Goal: Task Accomplishment & Management: Use online tool/utility

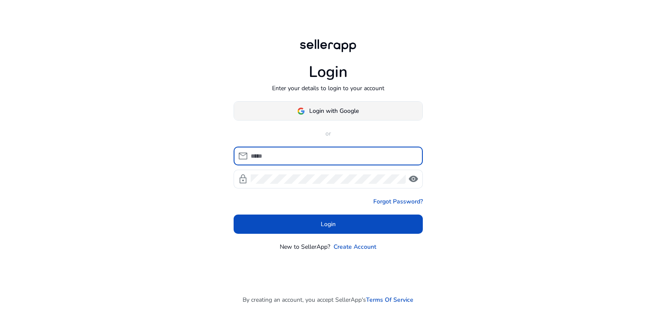
click at [331, 116] on span at bounding box center [328, 111] width 188 height 21
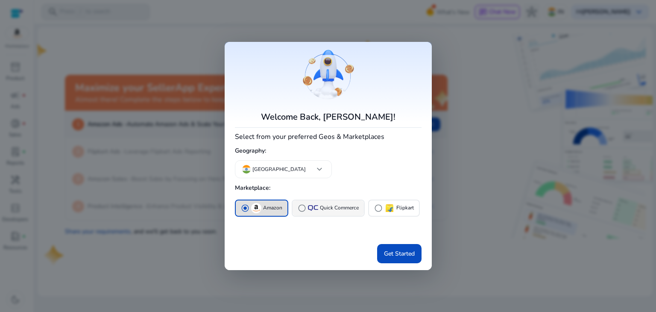
click at [299, 207] on span "radio_button_unchecked" at bounding box center [302, 208] width 9 height 9
click at [245, 211] on span "radio_button_unchecked" at bounding box center [245, 208] width 9 height 9
click at [386, 247] on span at bounding box center [399, 253] width 44 height 21
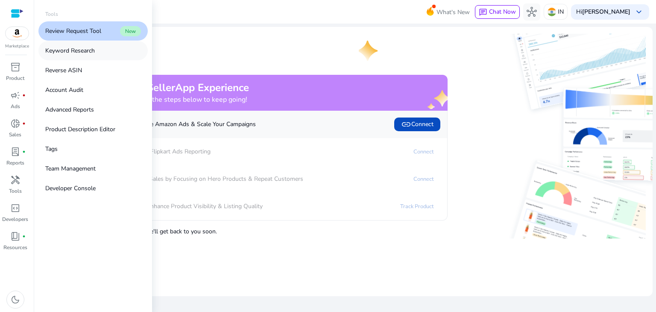
click at [67, 55] on p "Keyword Research" at bounding box center [70, 50] width 50 height 9
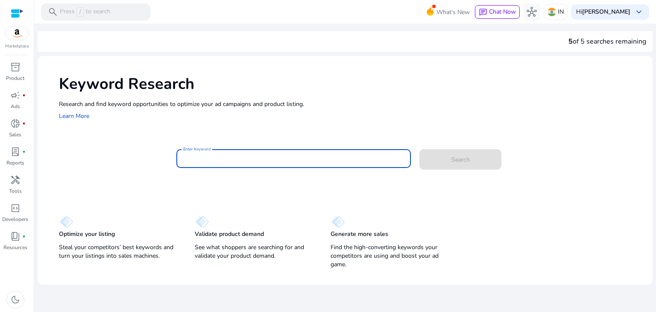
click at [224, 157] on input "Enter Keyword" at bounding box center [293, 158] width 221 height 9
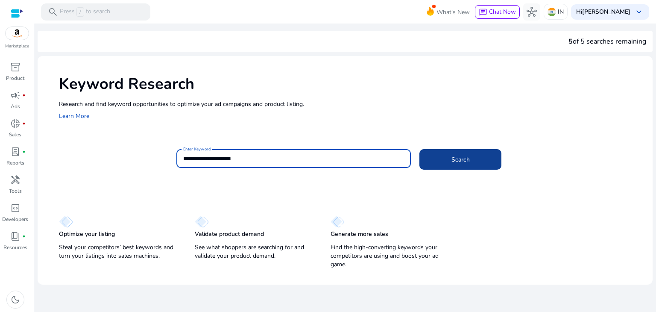
type input "**********"
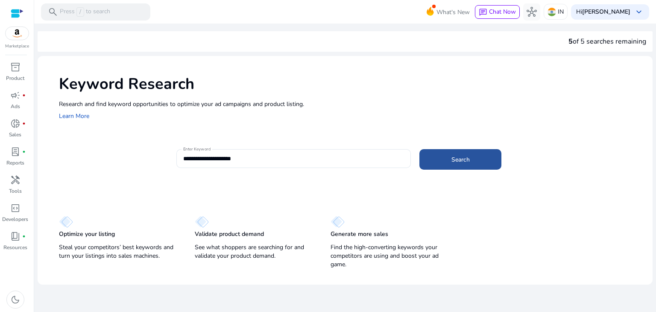
click at [450, 167] on span at bounding box center [461, 159] width 82 height 21
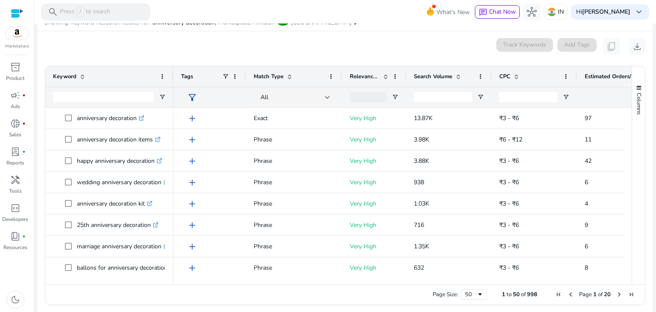
scroll to position [110, 0]
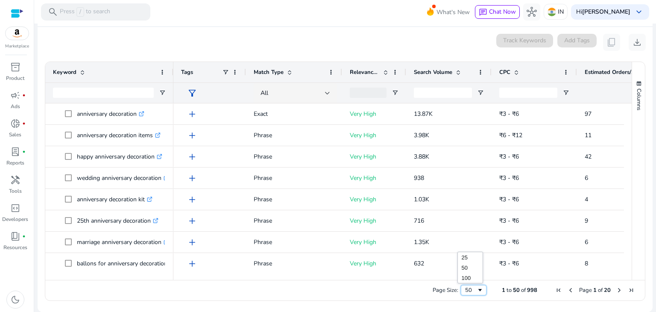
click at [467, 289] on div "50" at bounding box center [471, 290] width 12 height 8
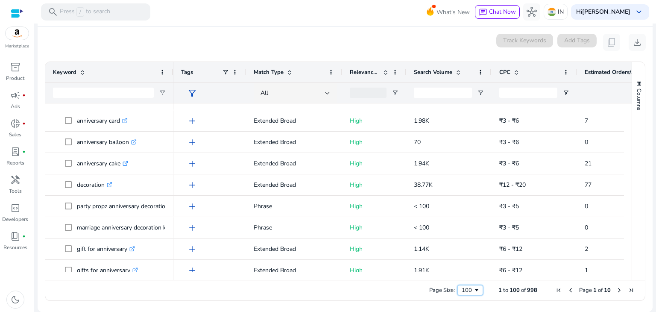
scroll to position [0, 0]
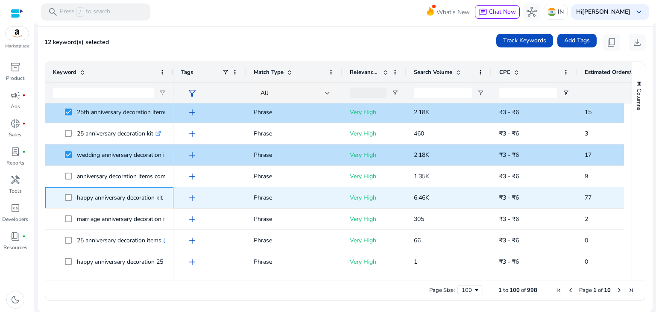
click at [72, 200] on span at bounding box center [71, 198] width 12 height 18
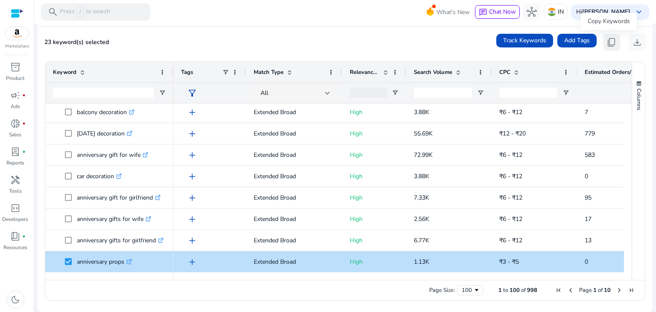
click at [608, 38] on span "content_copy" at bounding box center [612, 42] width 10 height 10
click at [609, 45] on span "content_copy" at bounding box center [612, 42] width 10 height 10
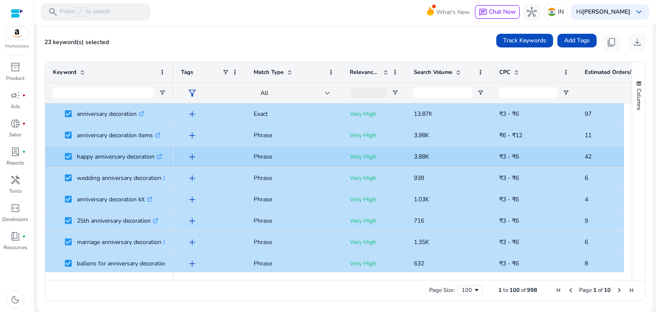
scroll to position [21, 0]
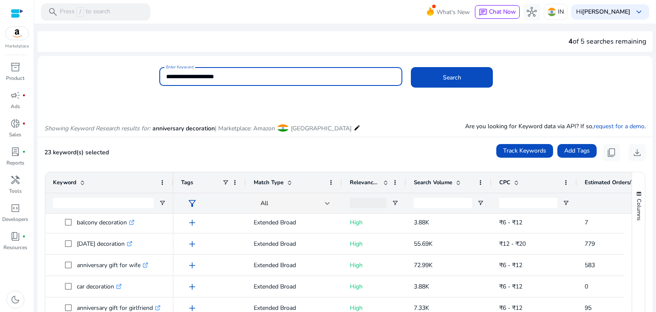
click at [266, 73] on input "**********" at bounding box center [281, 76] width 230 height 9
click at [411, 67] on button "Search" at bounding box center [452, 77] width 82 height 21
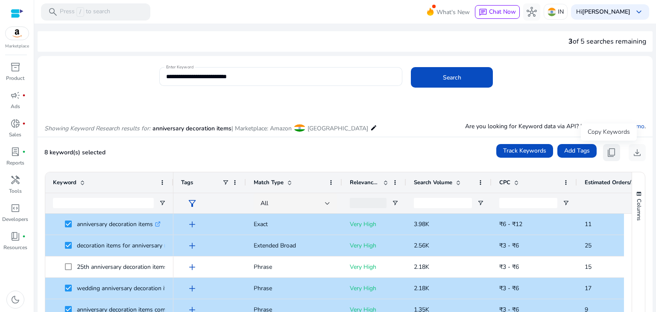
click at [610, 153] on span "content_copy" at bounding box center [612, 152] width 10 height 10
click at [272, 79] on input "**********" at bounding box center [281, 76] width 230 height 9
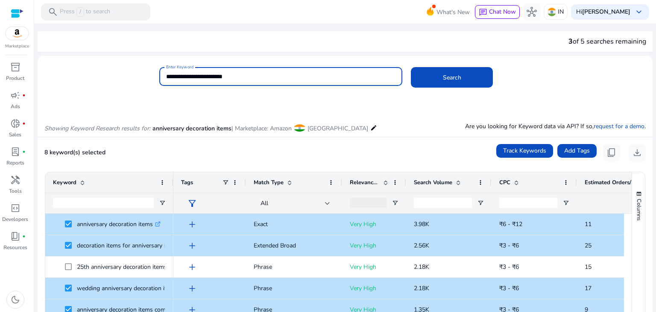
type input "**********"
click at [411, 67] on button "Search" at bounding box center [452, 77] width 82 height 21
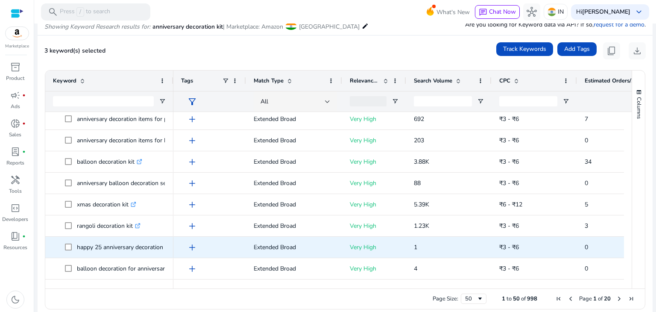
scroll to position [639, 0]
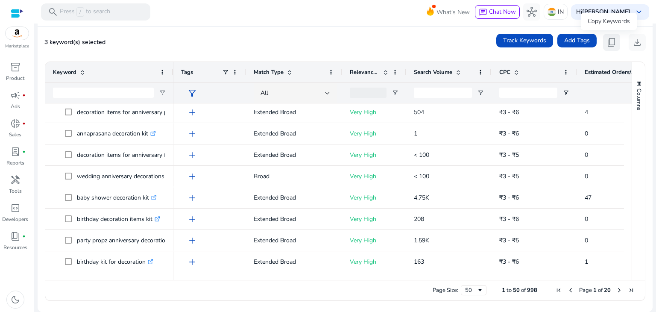
click at [609, 42] on span "content_copy" at bounding box center [612, 42] width 10 height 10
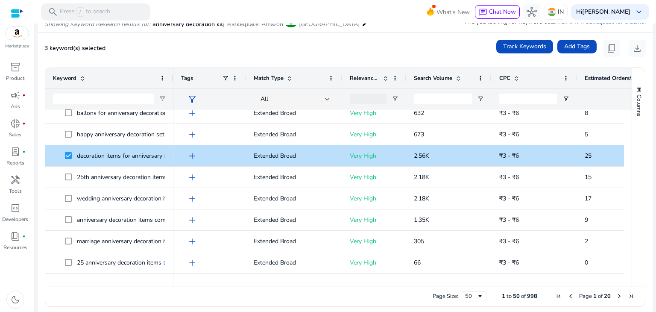
scroll to position [0, 0]
